Goal: Task Accomplishment & Management: Complete application form

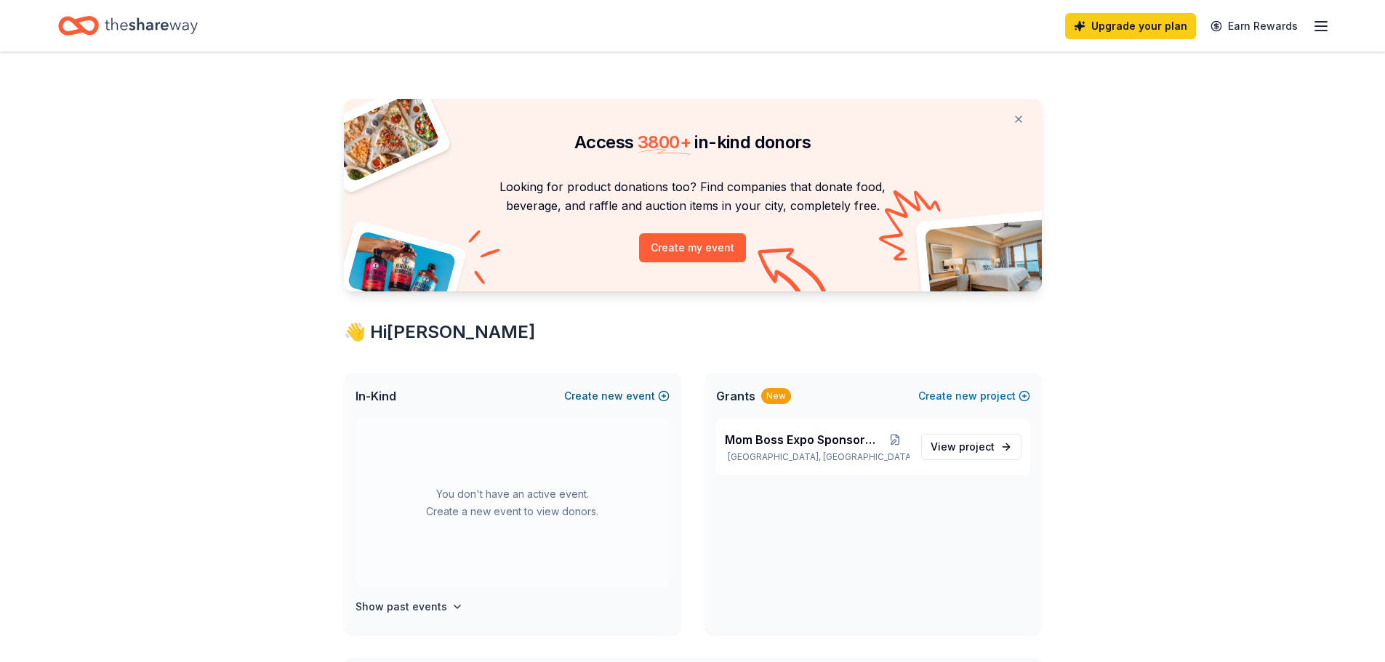
click at [636, 398] on button "Create new event" at bounding box center [616, 396] width 105 height 17
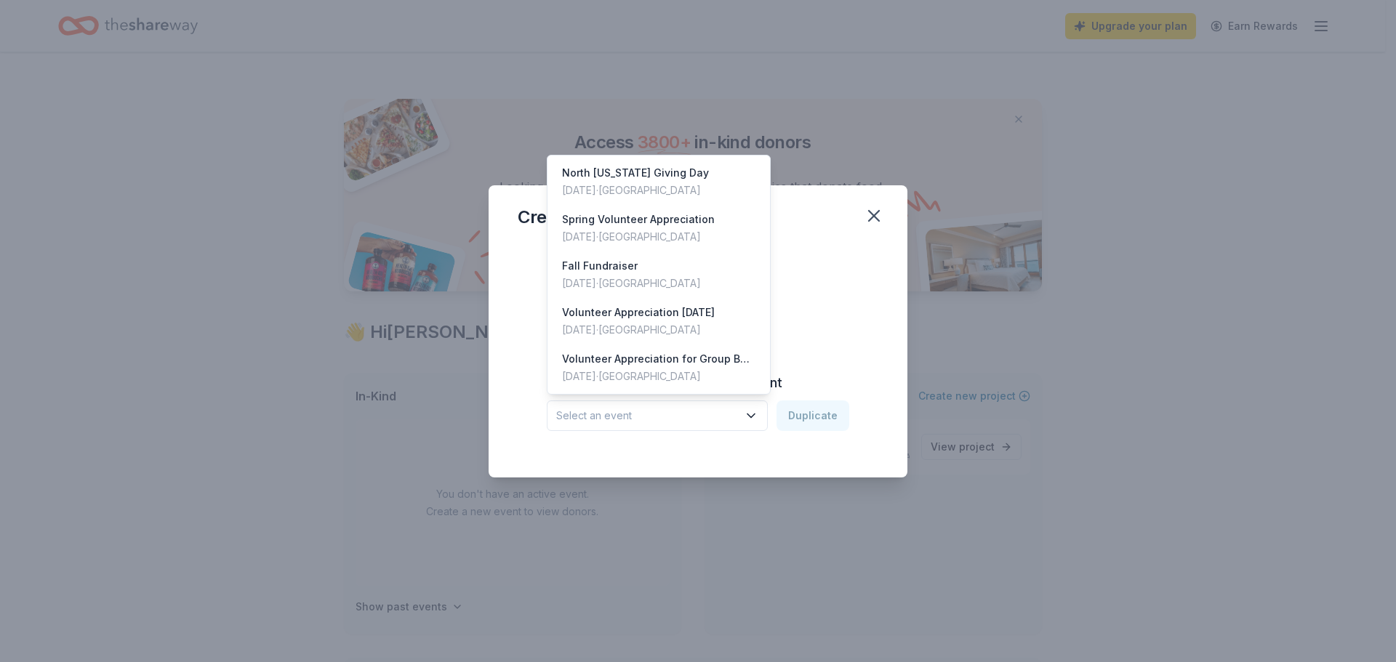
click at [697, 417] on span "Select an event" at bounding box center [647, 415] width 182 height 17
click at [693, 215] on div "Spring Volunteer Appreciation" at bounding box center [638, 219] width 153 height 17
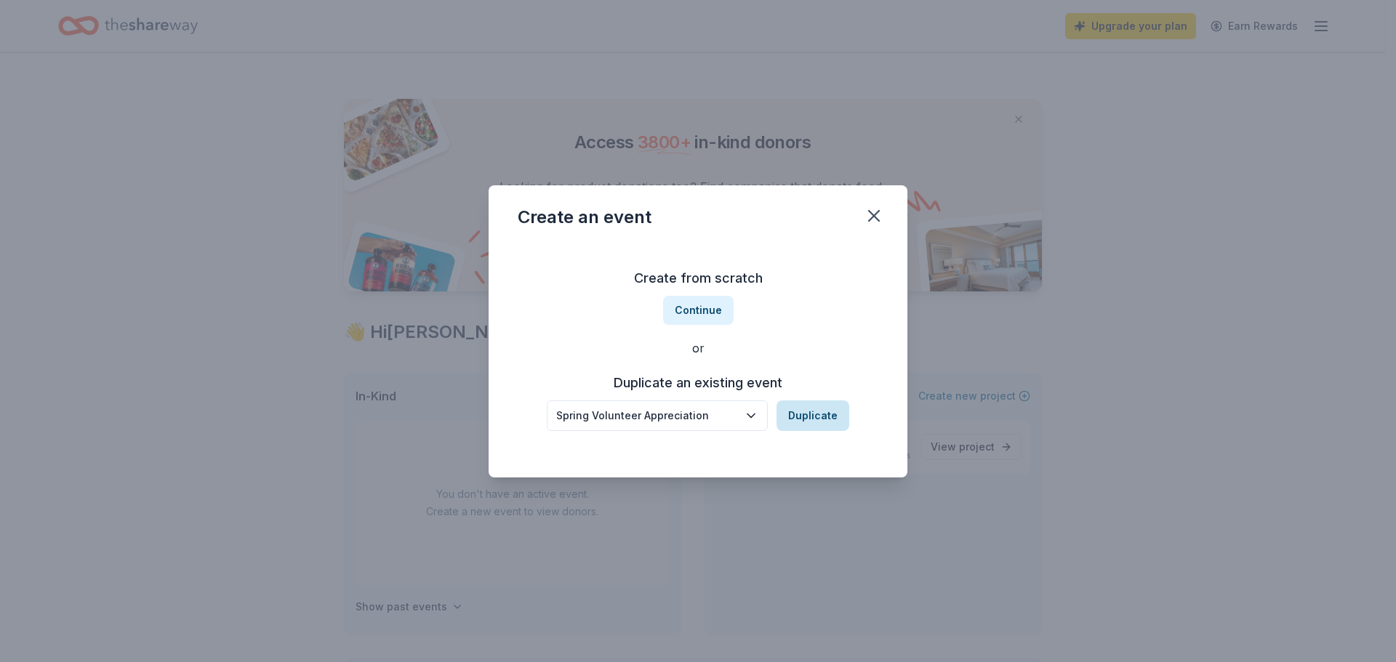
click at [814, 417] on button "Duplicate" at bounding box center [813, 416] width 73 height 31
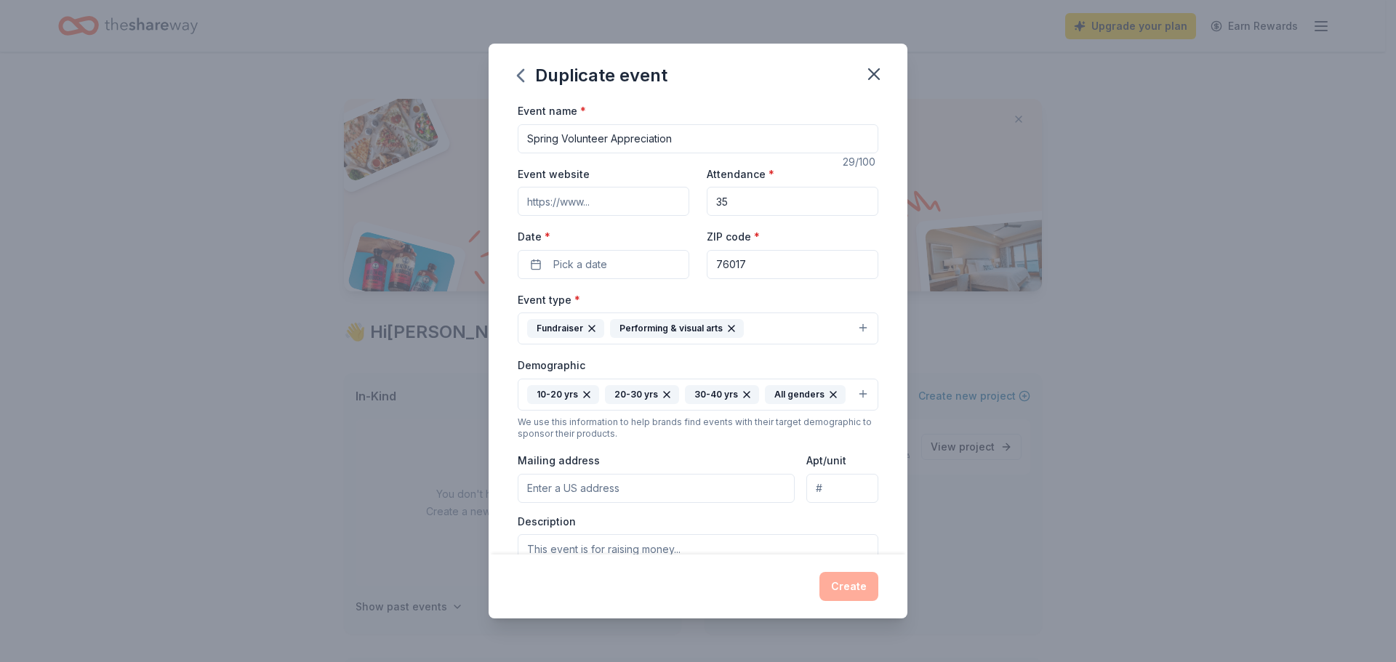
click at [617, 196] on input "Event website" at bounding box center [604, 201] width 172 height 29
type input "www.thinkatoriumtx.org"
click at [779, 209] on input "35" at bounding box center [793, 201] width 172 height 29
drag, startPoint x: 779, startPoint y: 209, endPoint x: 660, endPoint y: 212, distance: 119.3
click at [660, 212] on div "Event website www.thinkatoriumtx.org Attendance * 35 Date * Pick a date ZIP cod…" at bounding box center [698, 222] width 361 height 114
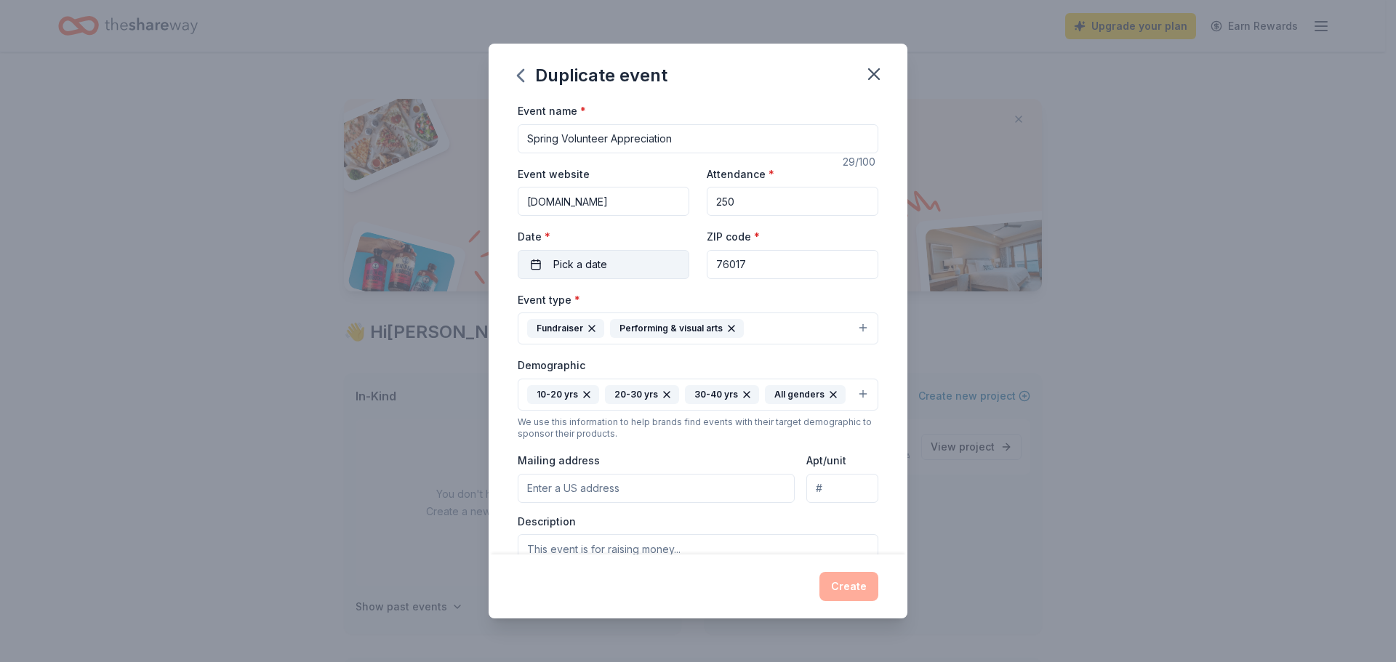
type input "250"
click at [606, 260] on button "Pick a date" at bounding box center [604, 264] width 172 height 29
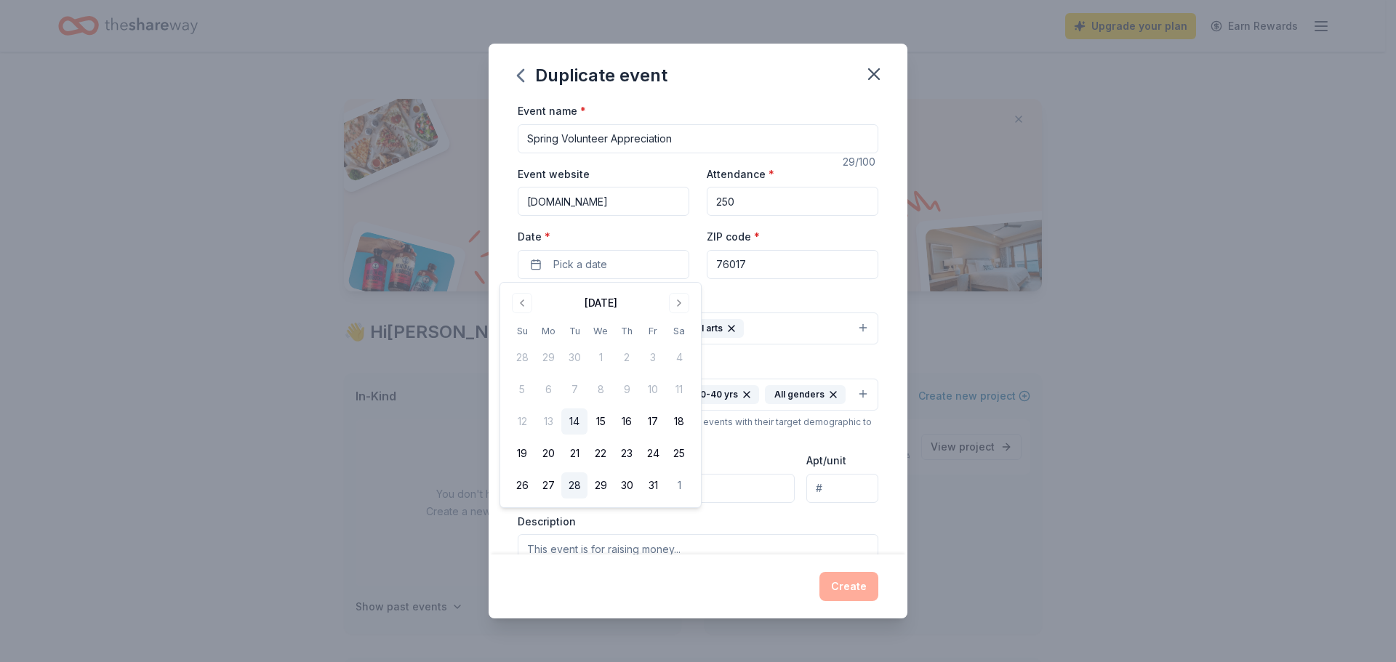
click at [581, 479] on button "28" at bounding box center [574, 486] width 26 height 26
click at [752, 270] on input "76017" at bounding box center [793, 264] width 172 height 29
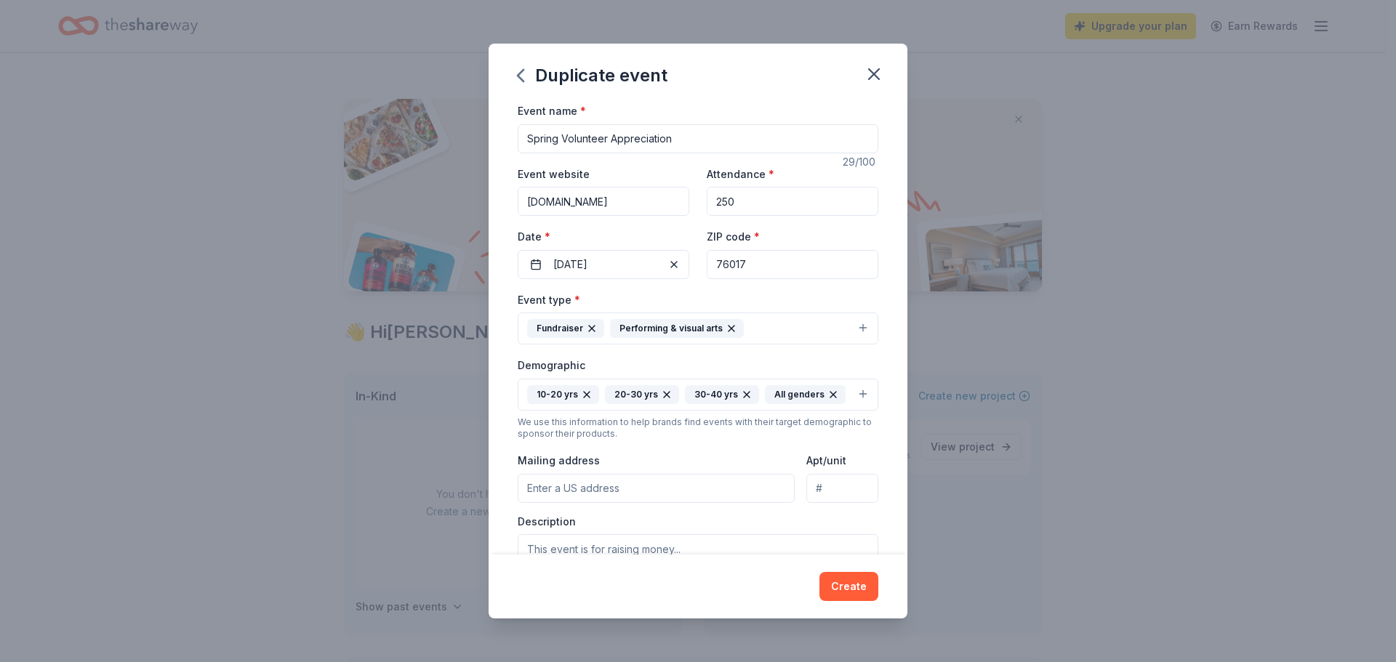
click at [680, 294] on div "Event type * Fundraiser Performing & visual arts" at bounding box center [698, 318] width 361 height 55
click at [758, 329] on button "Fundraiser Performing & visual arts" at bounding box center [698, 329] width 361 height 32
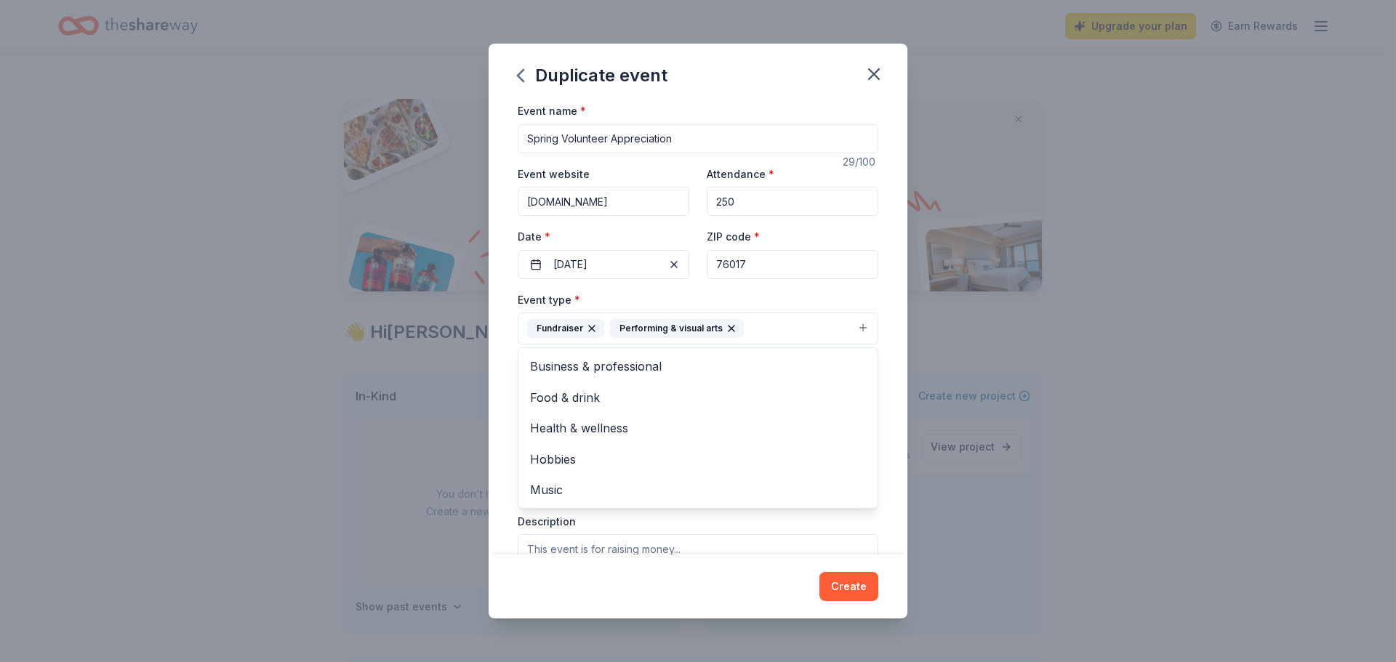
click at [792, 304] on div "Event type * Fundraiser Performing & visual arts Business & professional Food &…" at bounding box center [698, 318] width 361 height 55
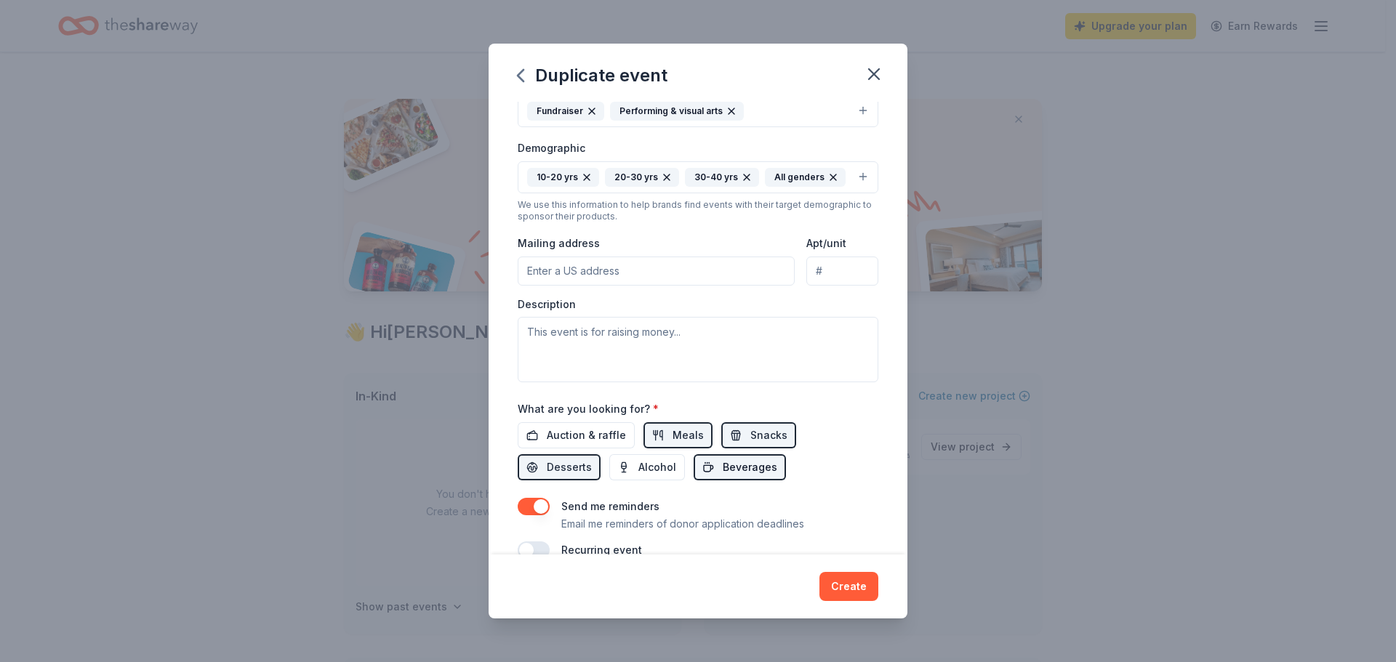
scroll to position [218, 0]
click at [842, 582] on button "Create" at bounding box center [849, 586] width 59 height 29
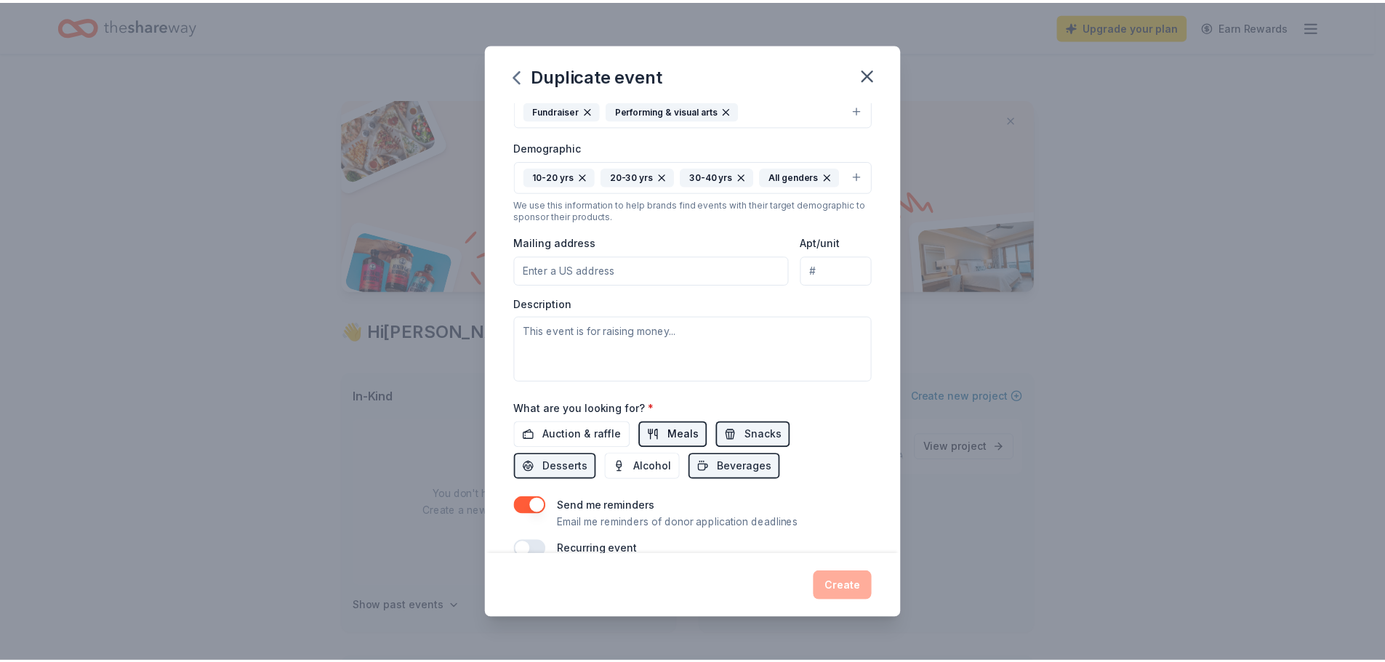
scroll to position [405, 0]
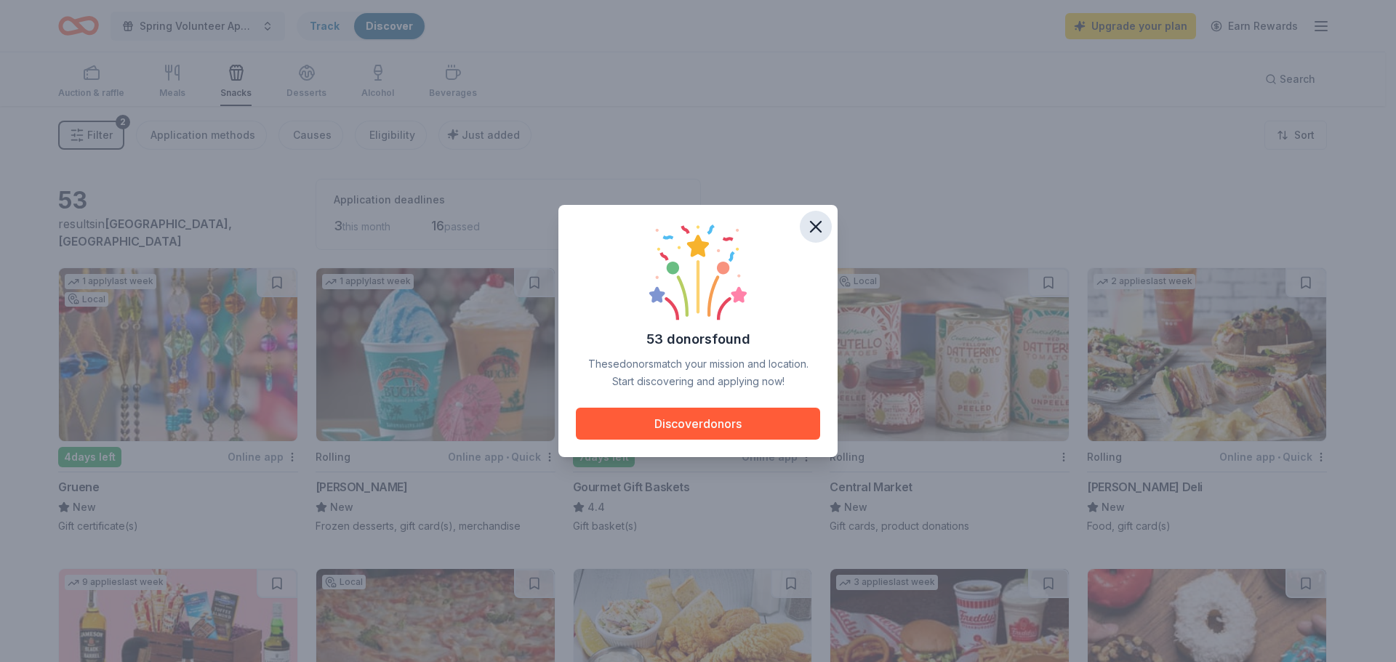
click at [822, 231] on icon "button" at bounding box center [816, 227] width 20 height 20
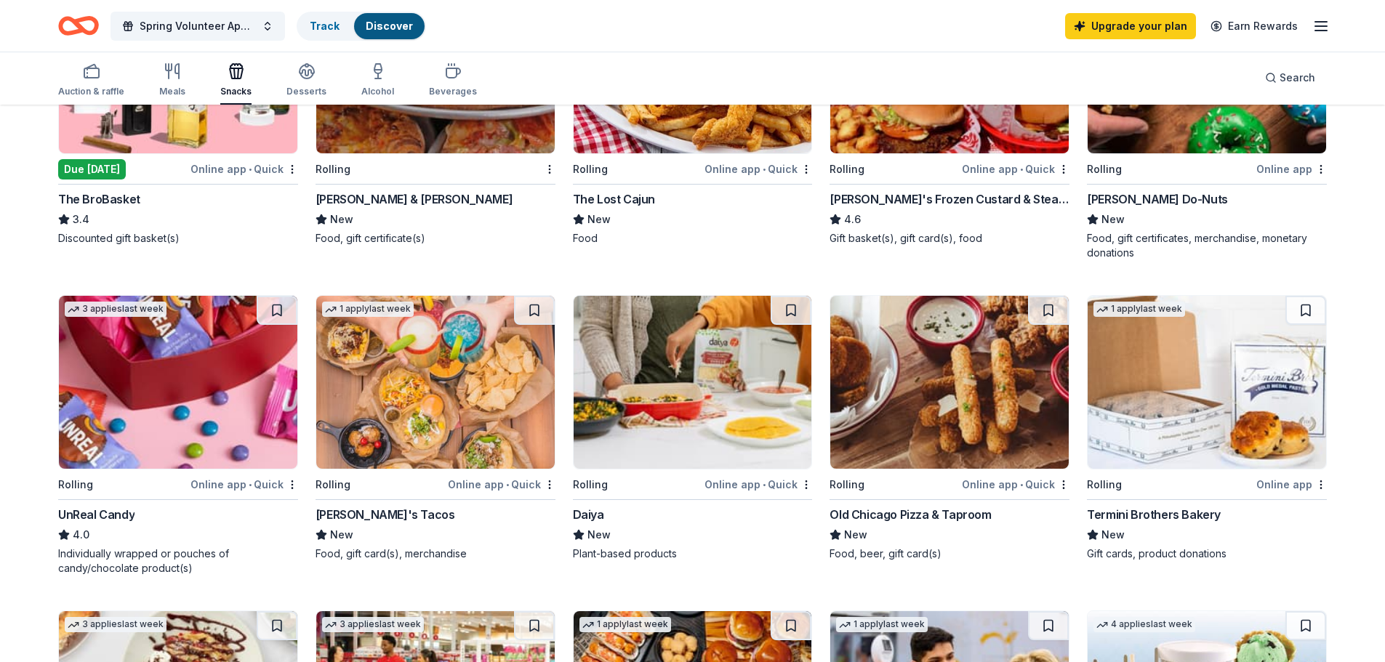
scroll to position [654, 0]
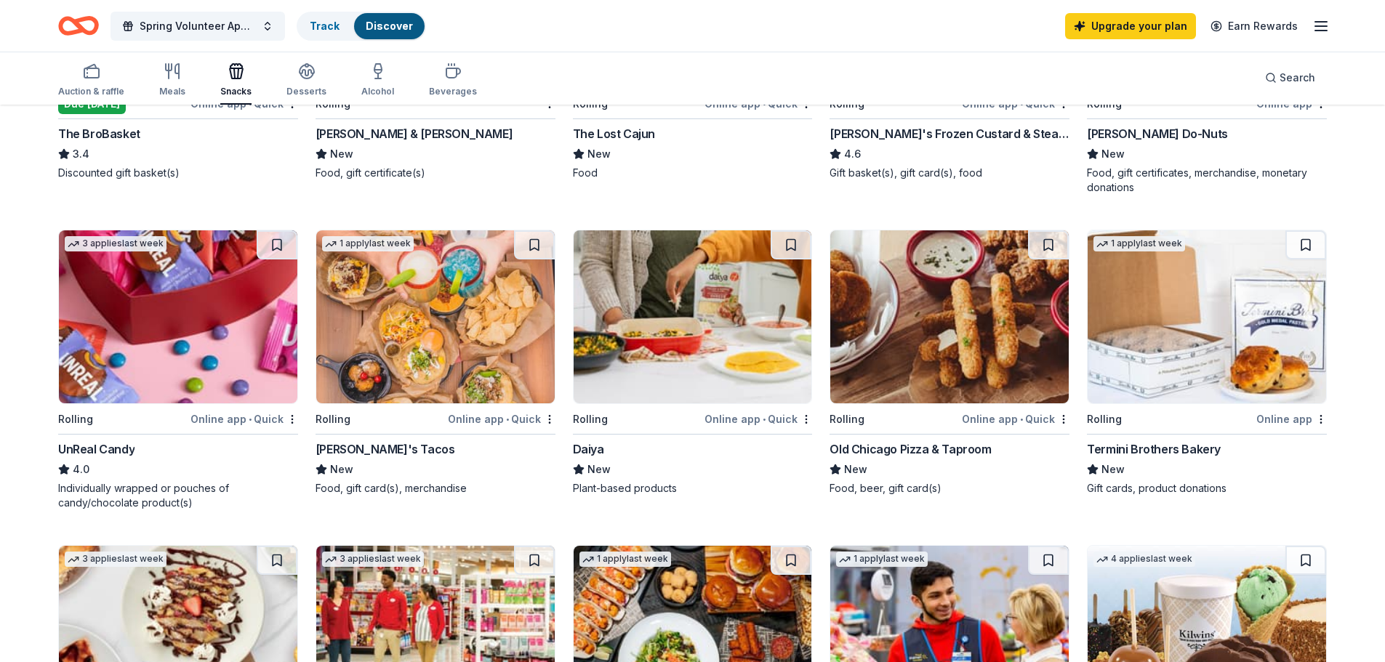
click at [397, 422] on div "Rolling" at bounding box center [380, 419] width 129 height 18
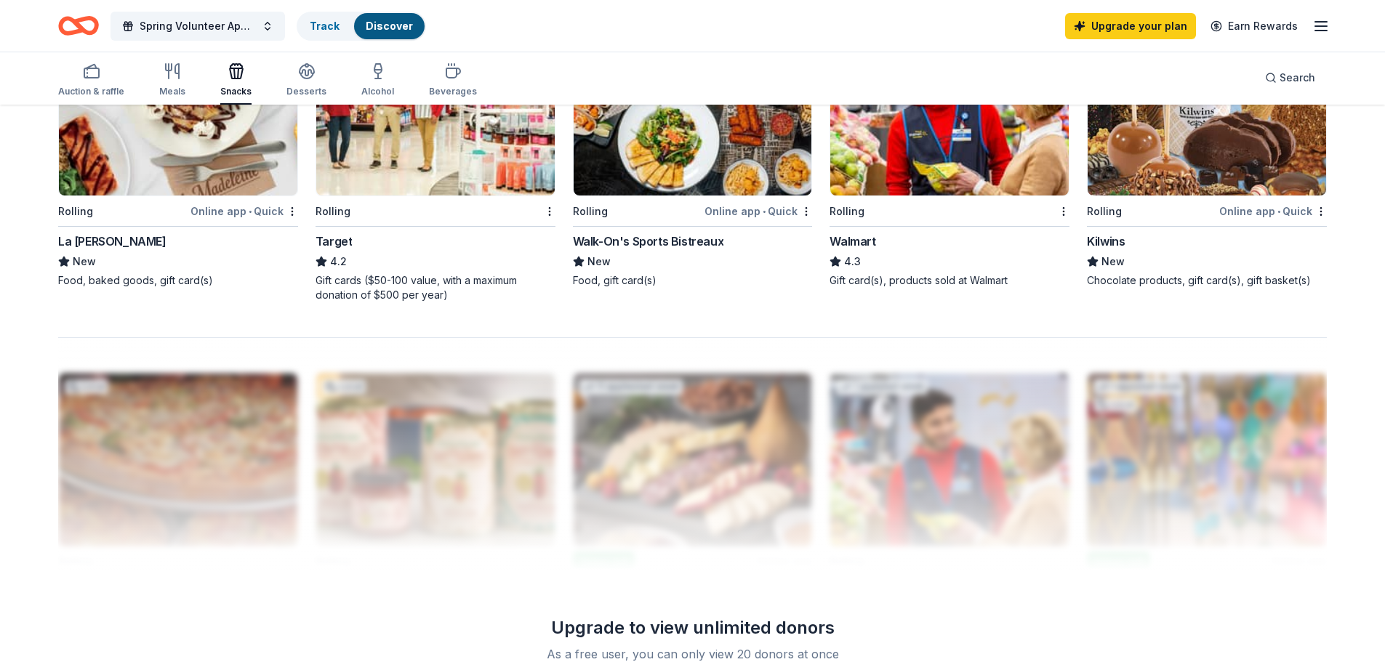
scroll to position [1018, 0]
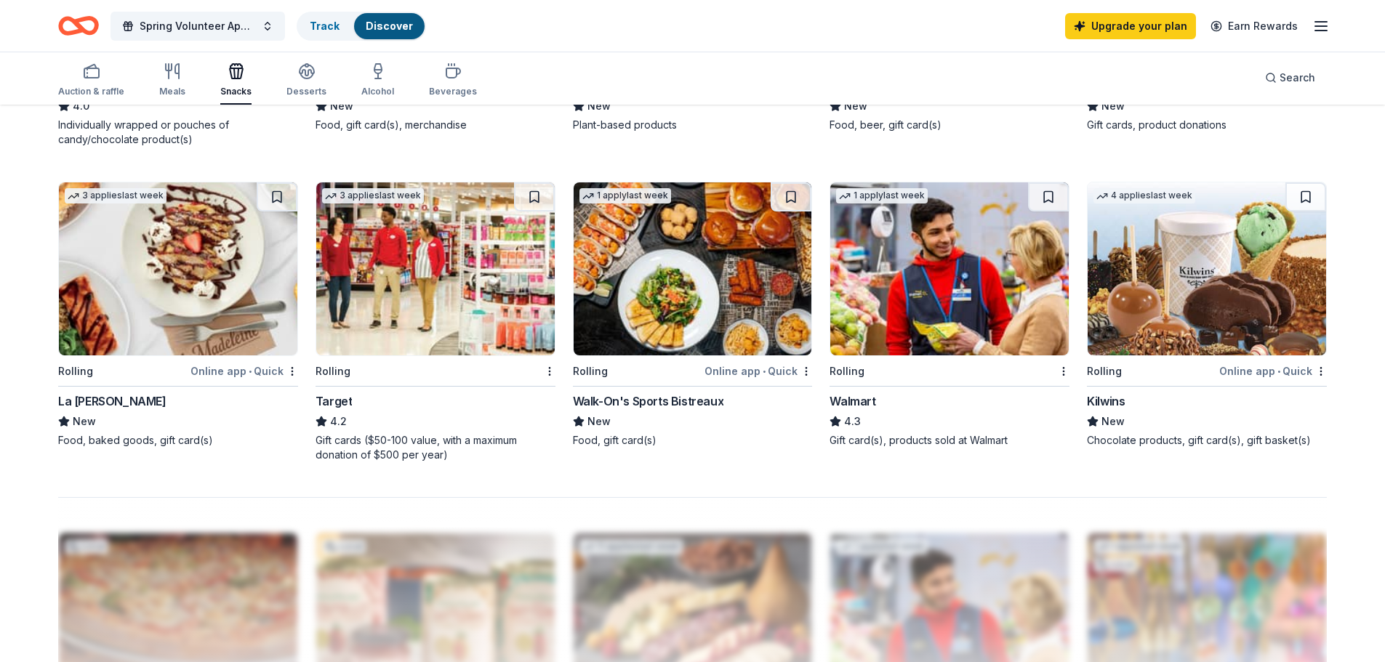
click at [145, 381] on div "3 applies last week Rolling Online app • Quick La Madeleine New Food, baked goo…" at bounding box center [178, 315] width 240 height 266
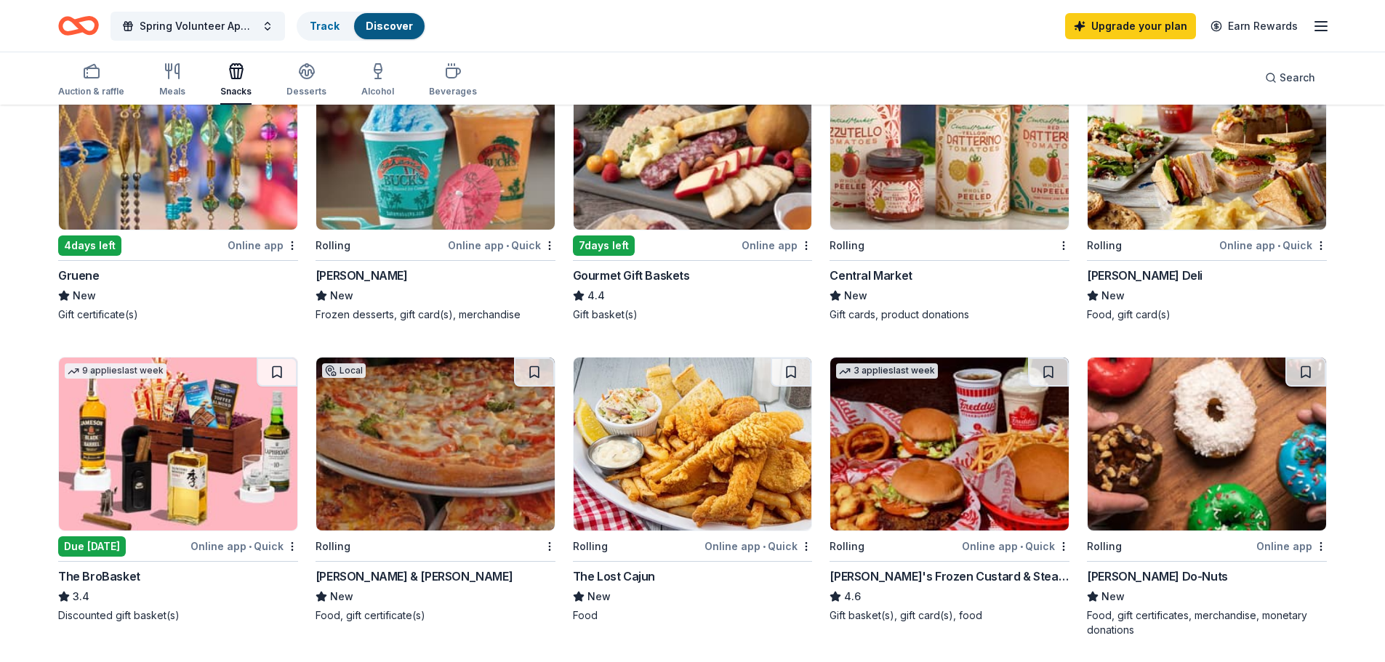
scroll to position [0, 0]
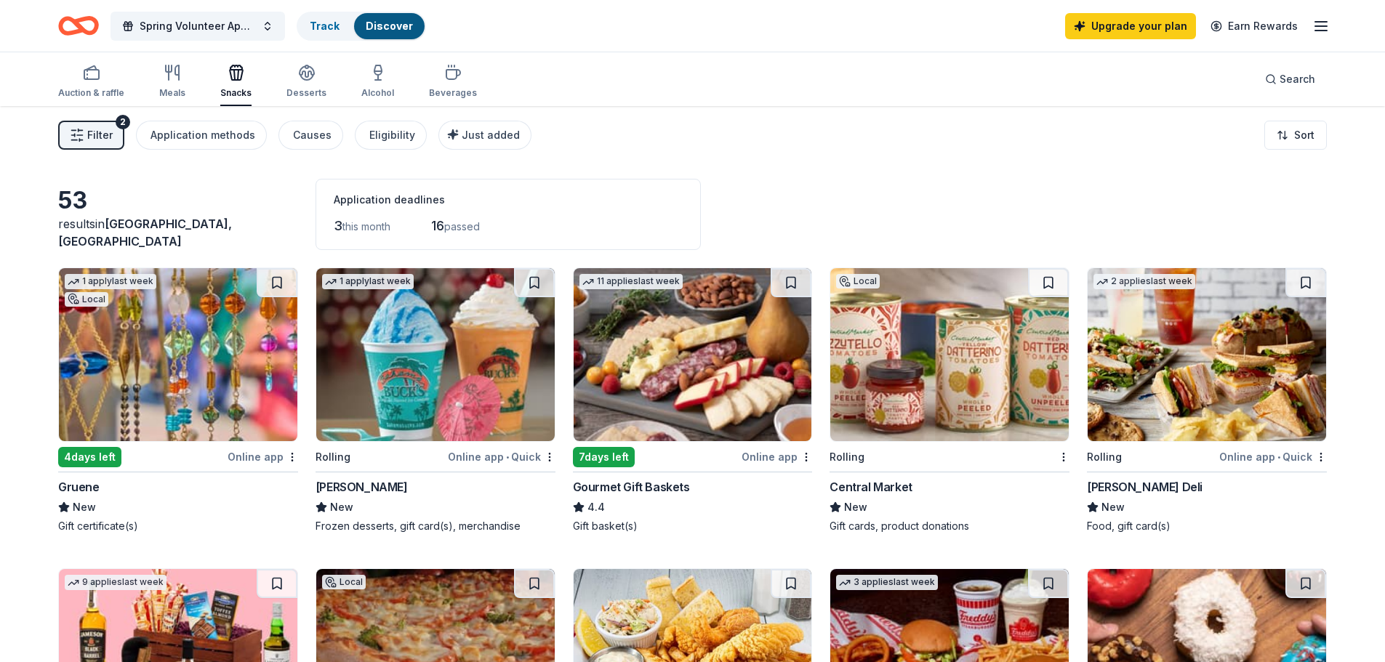
click at [1185, 327] on img at bounding box center [1207, 354] width 239 height 173
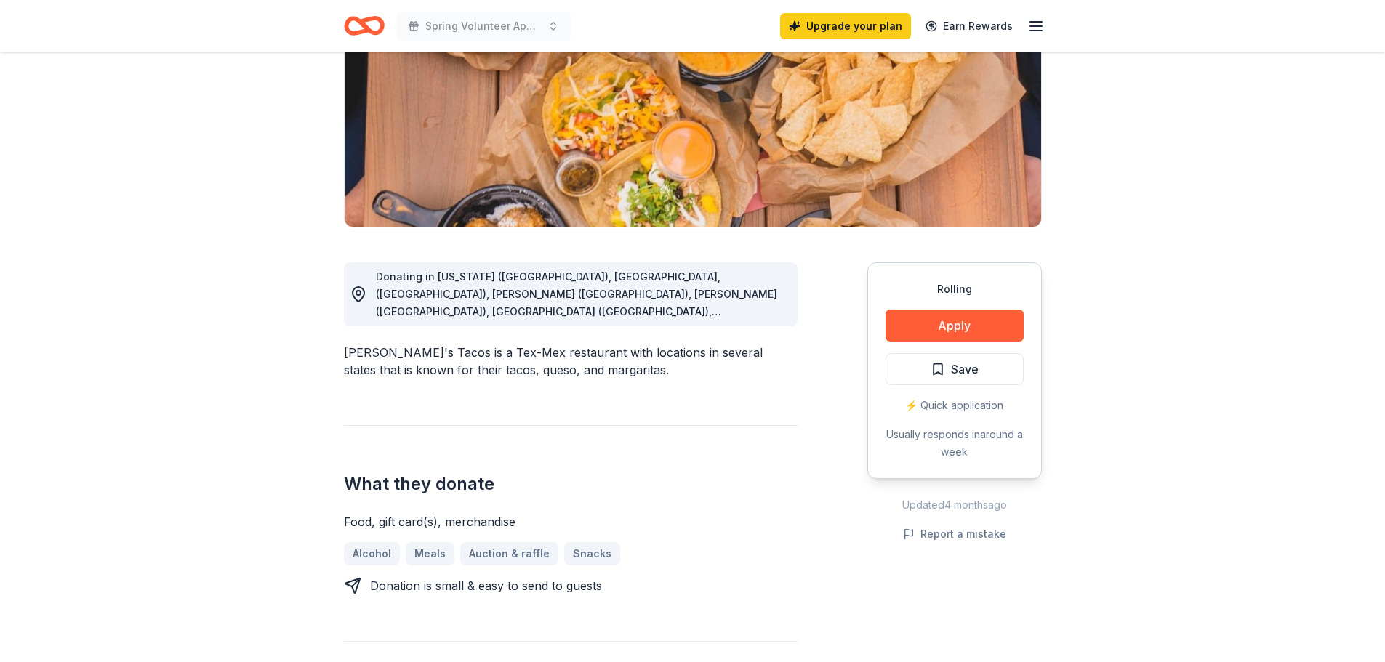
scroll to position [218, 0]
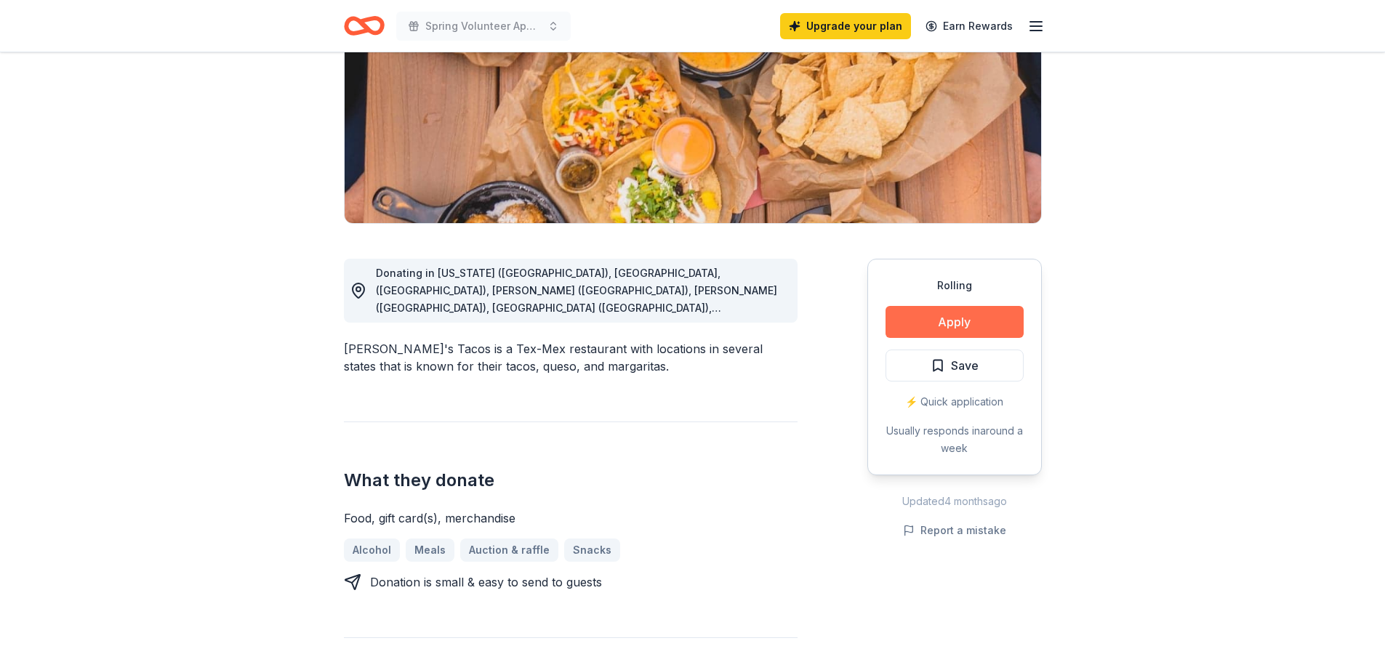
click at [932, 317] on button "Apply" at bounding box center [955, 322] width 138 height 32
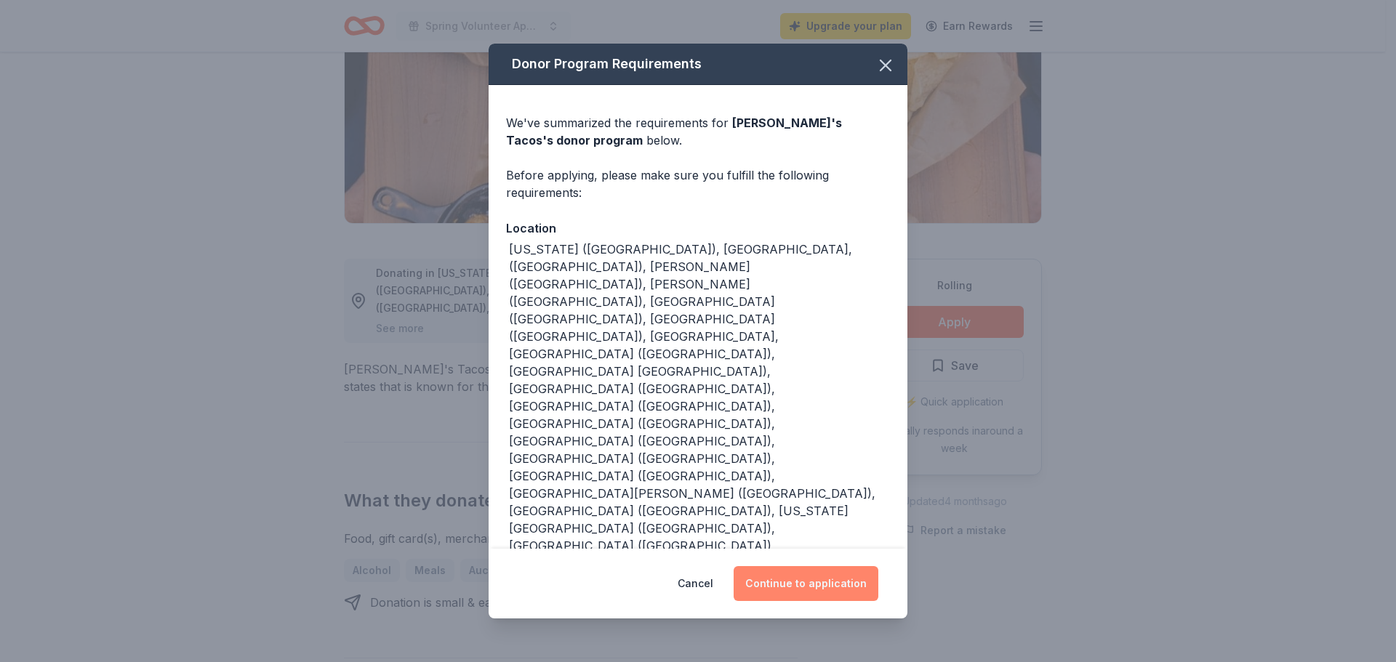
click at [781, 566] on button "Continue to application" at bounding box center [806, 583] width 145 height 35
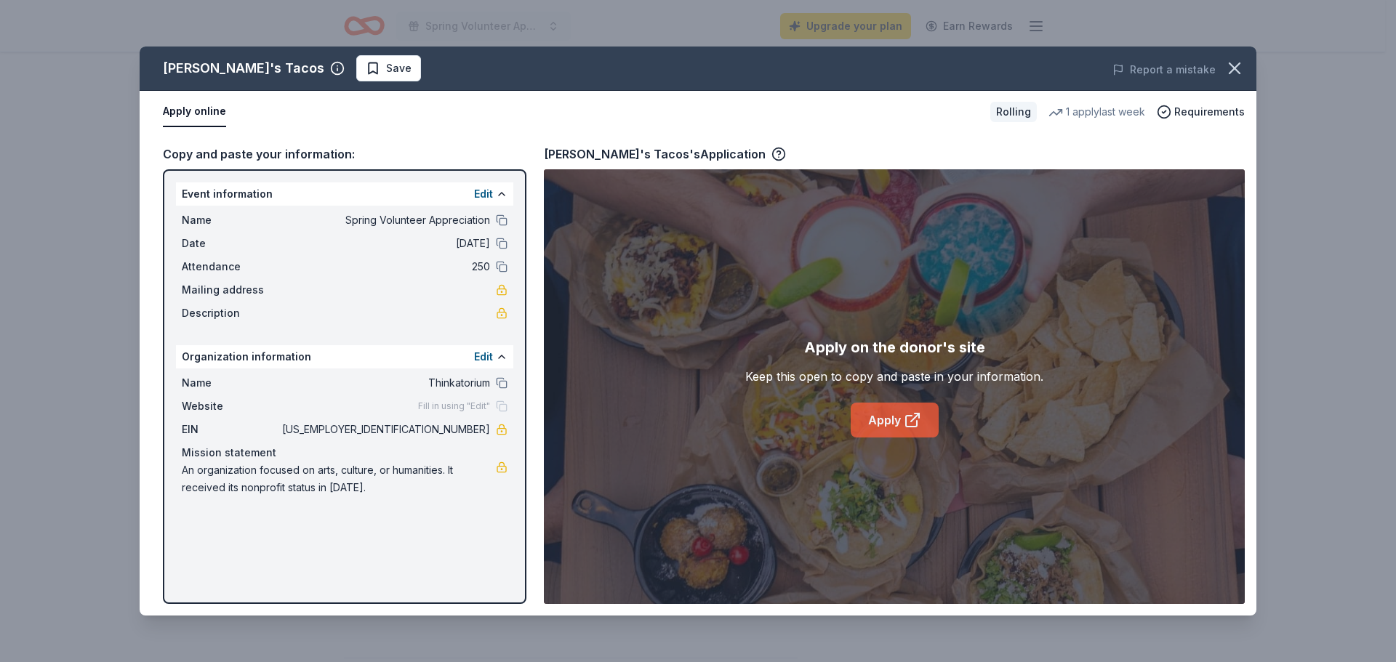
click at [902, 426] on link "Apply" at bounding box center [895, 420] width 88 height 35
click at [1235, 63] on icon "button" at bounding box center [1235, 68] width 20 height 20
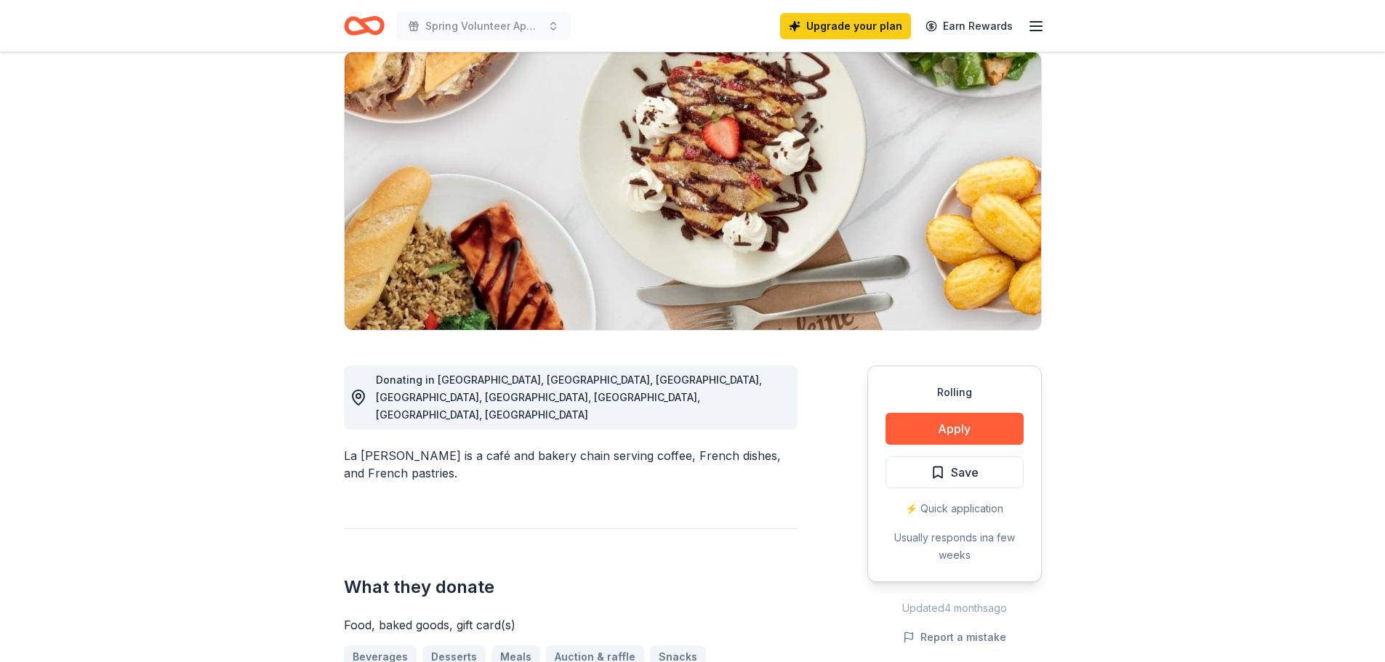
scroll to position [145, 0]
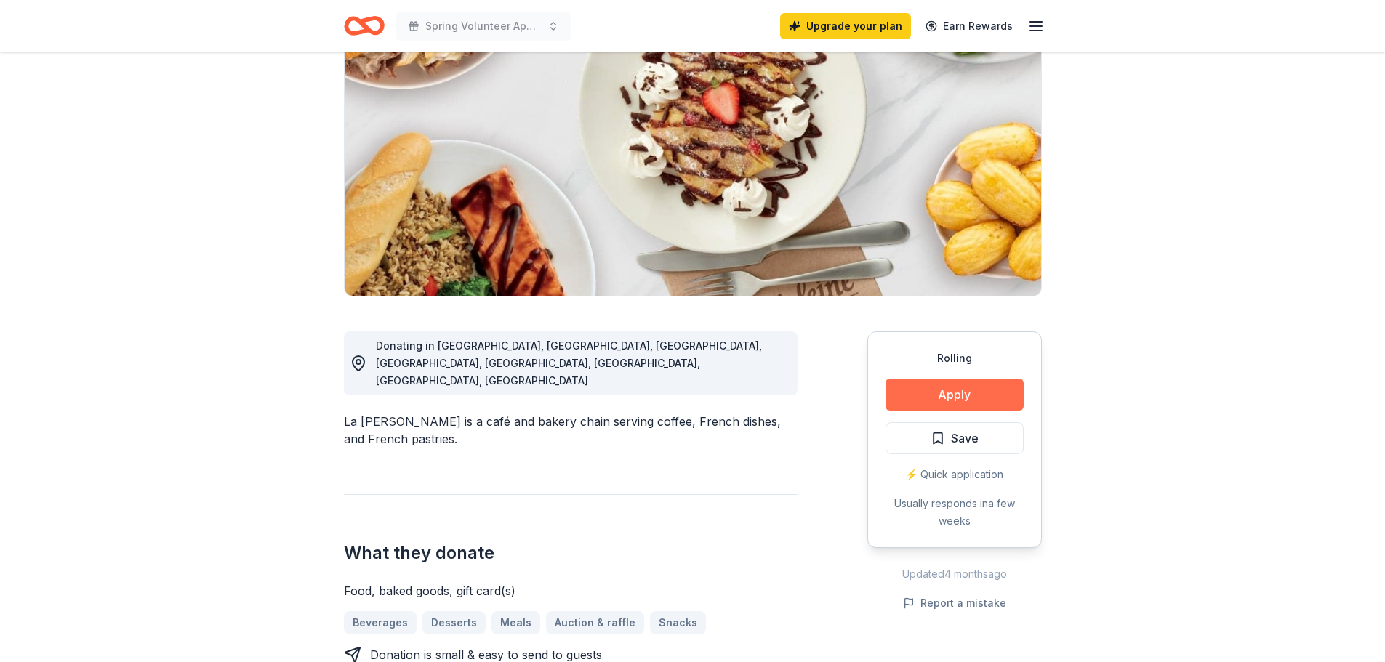
click at [967, 391] on button "Apply" at bounding box center [955, 395] width 138 height 32
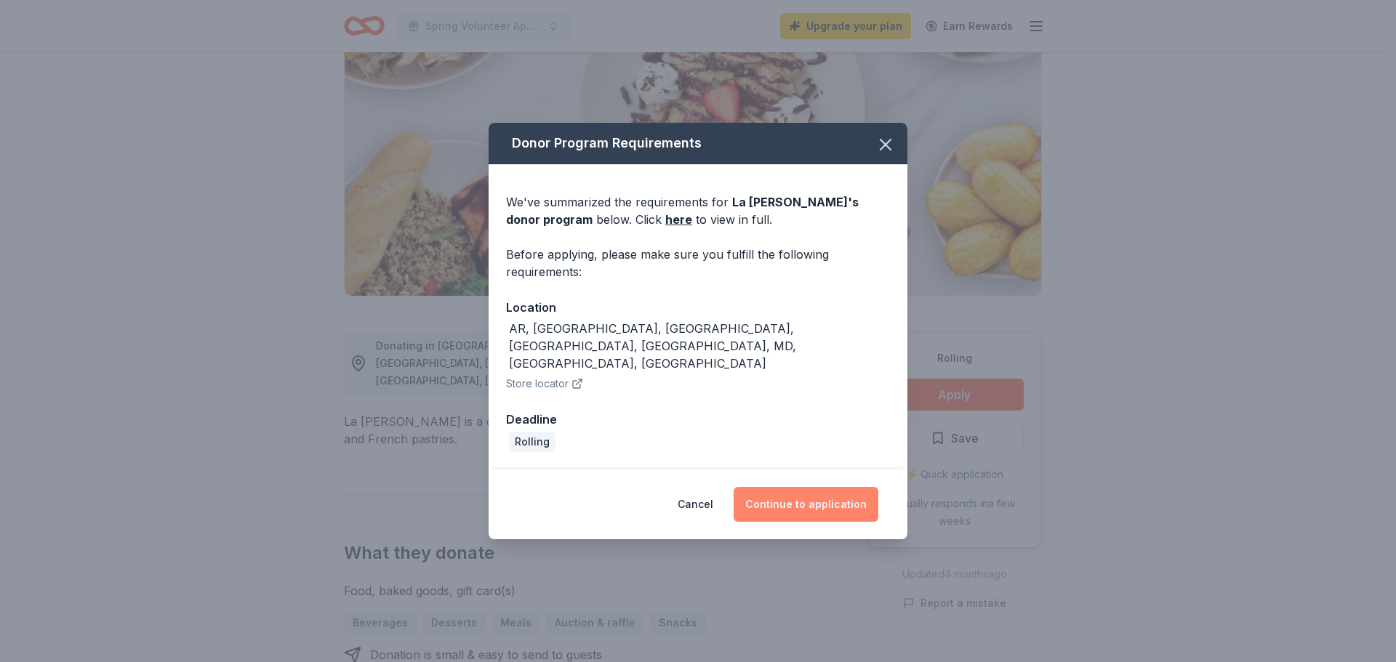
click at [796, 488] on button "Continue to application" at bounding box center [806, 504] width 145 height 35
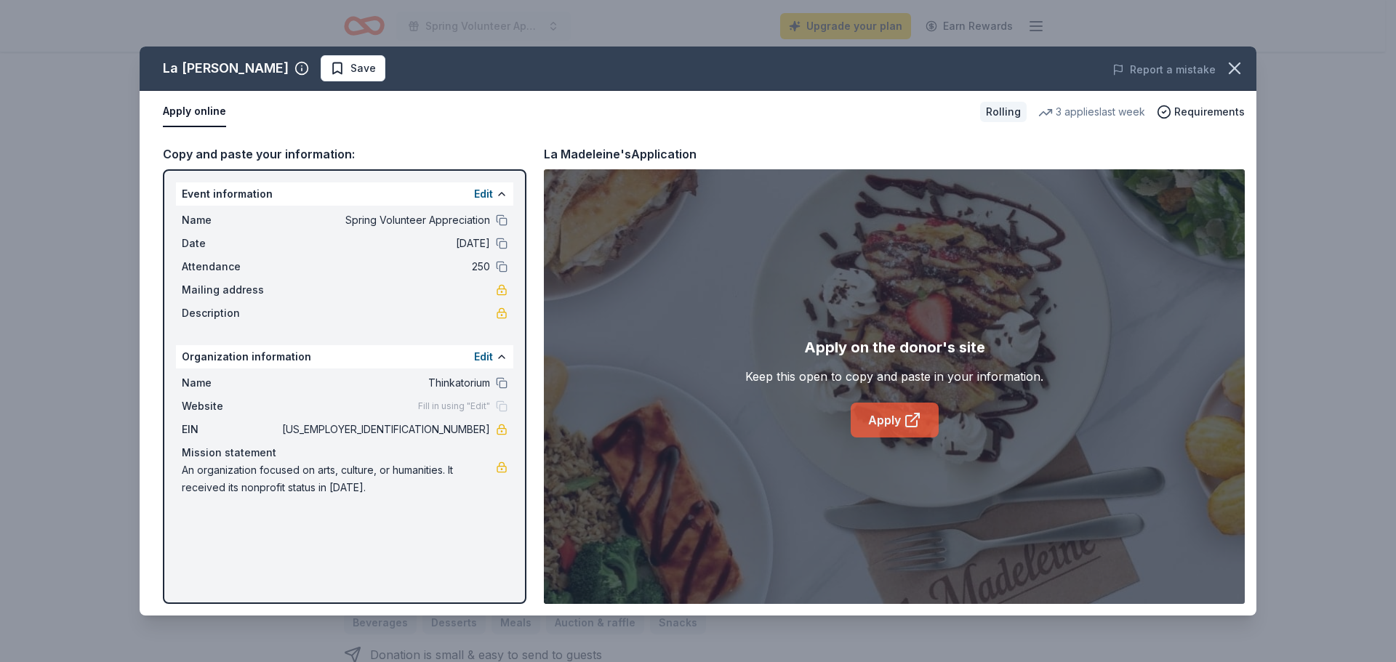
click at [897, 422] on link "Apply" at bounding box center [895, 420] width 88 height 35
click at [1237, 68] on icon "button" at bounding box center [1235, 68] width 20 height 20
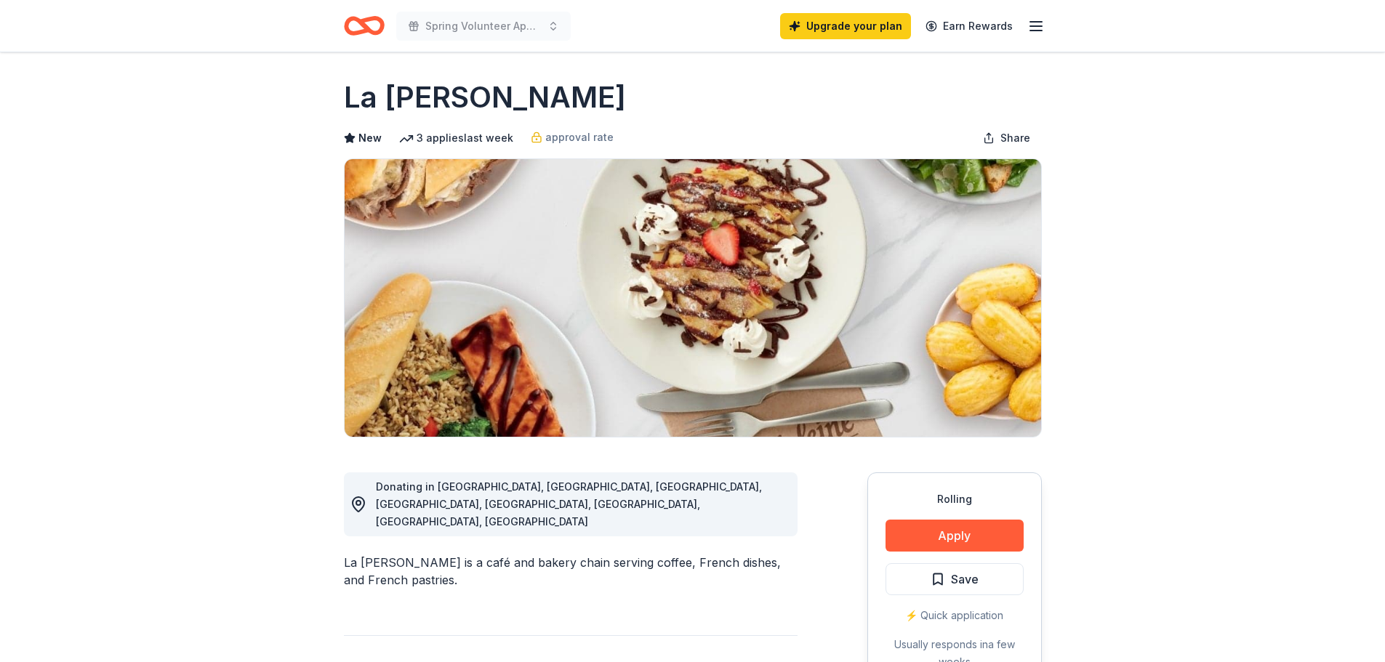
scroll to position [0, 0]
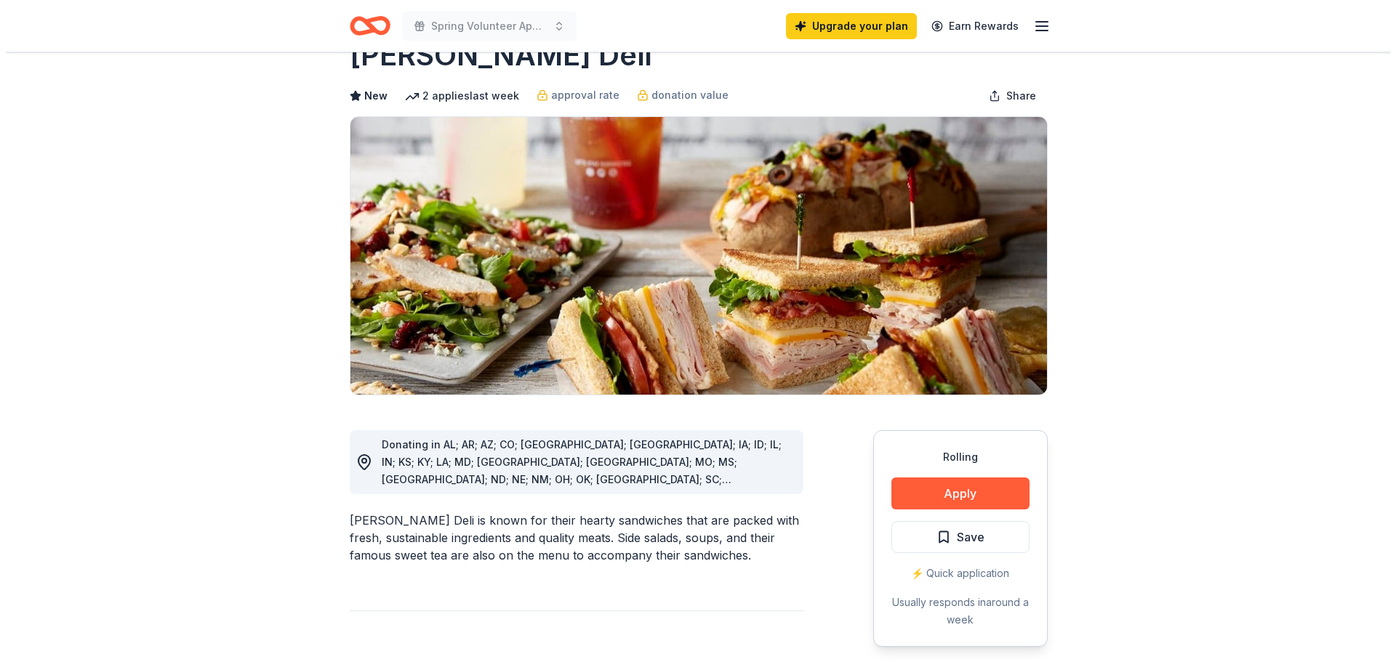
scroll to position [73, 0]
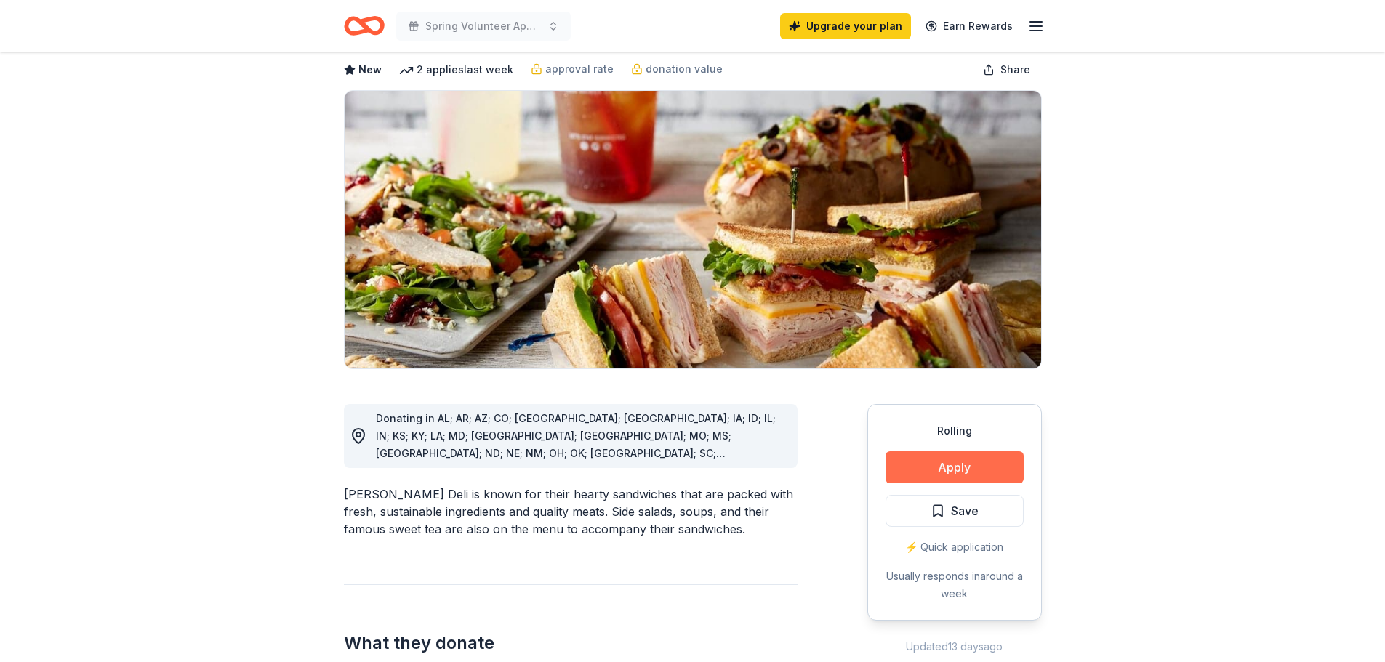
click at [926, 460] on button "Apply" at bounding box center [955, 468] width 138 height 32
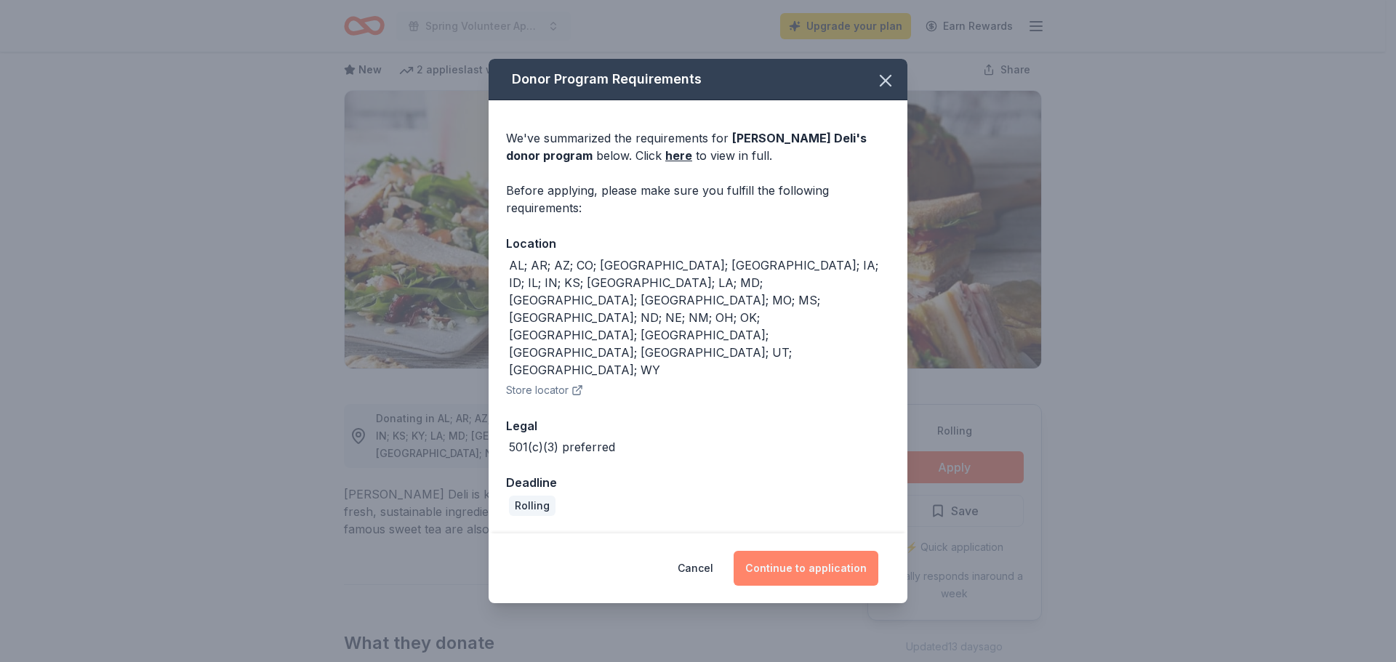
click at [798, 551] on button "Continue to application" at bounding box center [806, 568] width 145 height 35
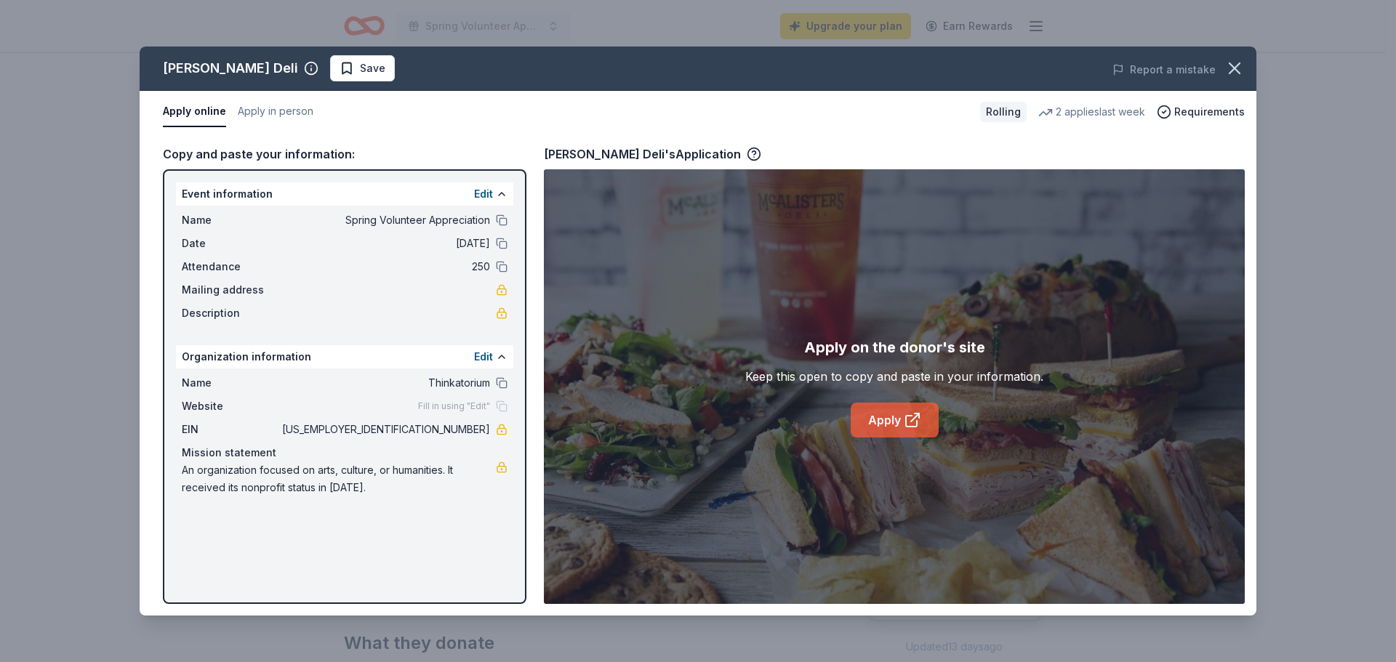
click at [889, 418] on link "Apply" at bounding box center [895, 420] width 88 height 35
